Goal: Task Accomplishment & Management: Manage account settings

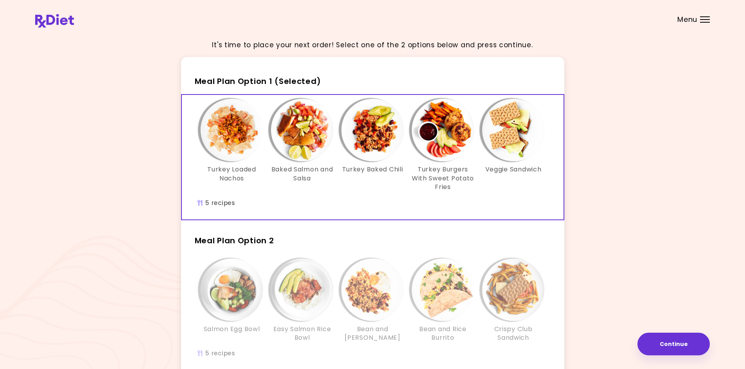
click at [694, 16] on span "Menu" at bounding box center [687, 19] width 20 height 7
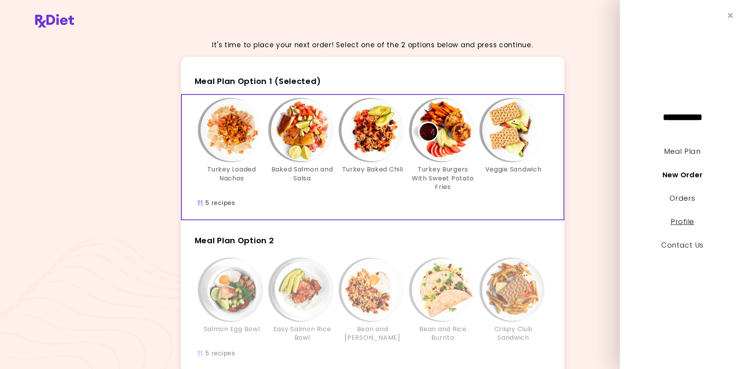
click at [681, 222] on link "Profile" at bounding box center [681, 222] width 23 height 10
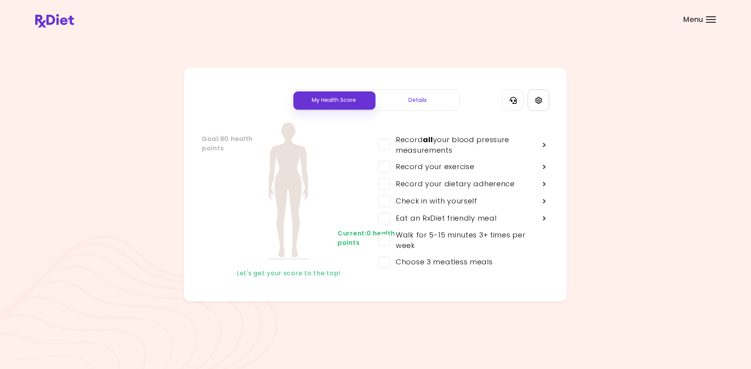
click at [543, 102] on link "Settings" at bounding box center [537, 100] width 21 height 21
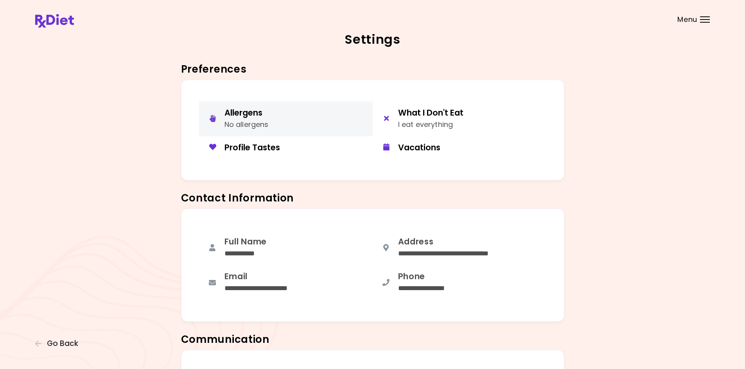
click at [265, 125] on div "No allergens" at bounding box center [246, 124] width 44 height 11
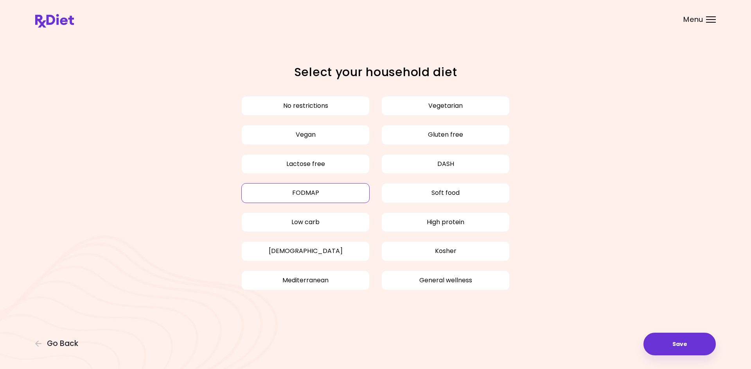
click at [339, 190] on button "FODMAP" at bounding box center [305, 193] width 128 height 20
click at [684, 348] on button "Save" at bounding box center [679, 344] width 72 height 23
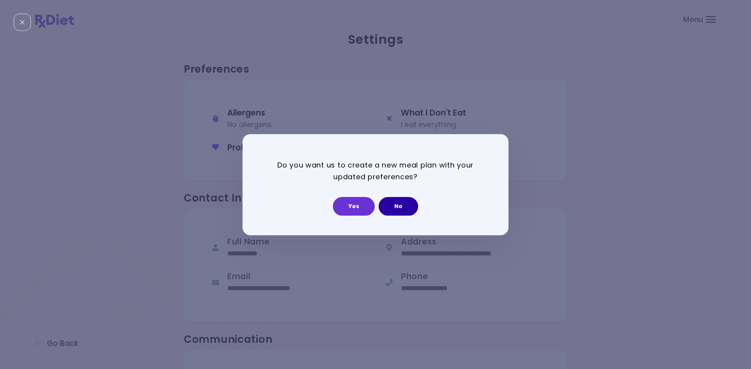
click at [398, 209] on button "No" at bounding box center [397, 206] width 39 height 19
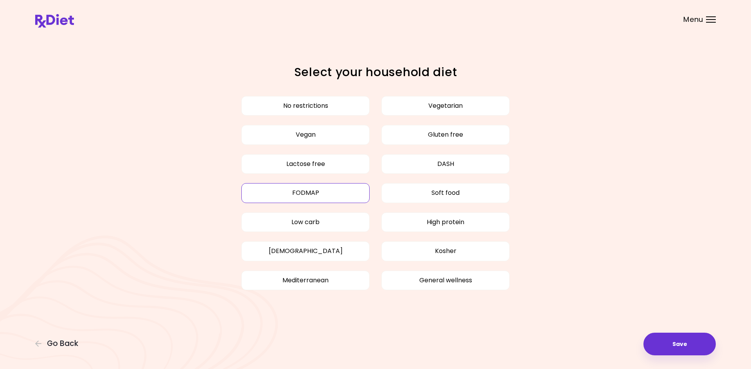
click at [317, 195] on button "FODMAP" at bounding box center [305, 193] width 128 height 20
click at [699, 349] on button "Save" at bounding box center [679, 344] width 72 height 23
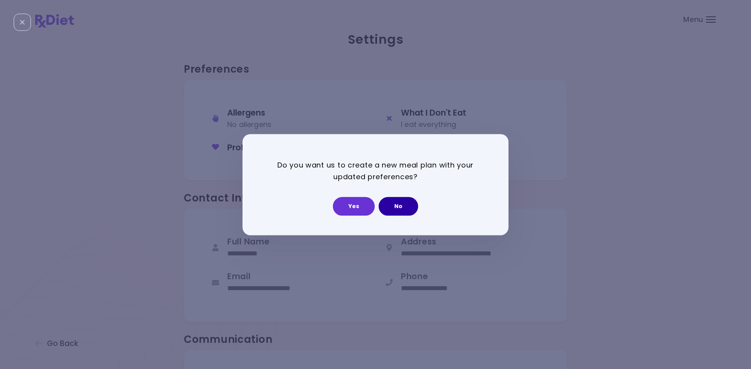
click at [398, 205] on button "No" at bounding box center [397, 206] width 39 height 19
